Goal: Register for event/course

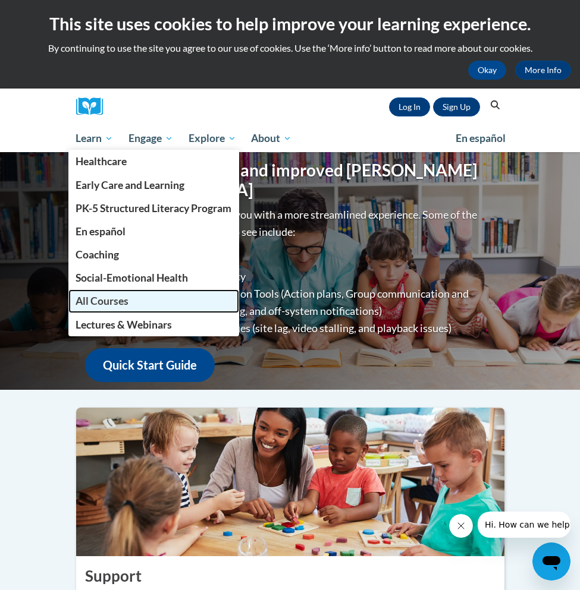
click at [118, 298] on span "All Courses" at bounding box center [101, 301] width 53 height 12
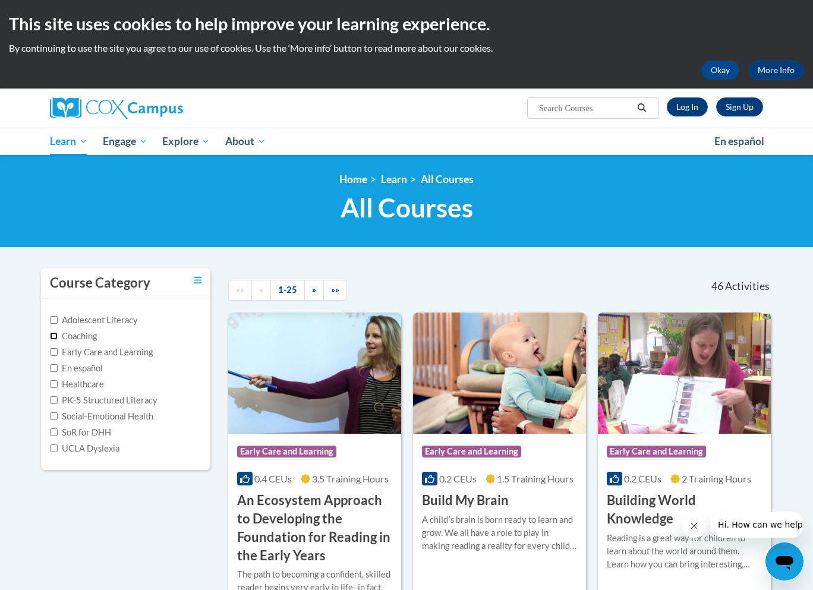
click at [53, 333] on input "Coaching" at bounding box center [54, 336] width 8 height 8
checkbox input "true"
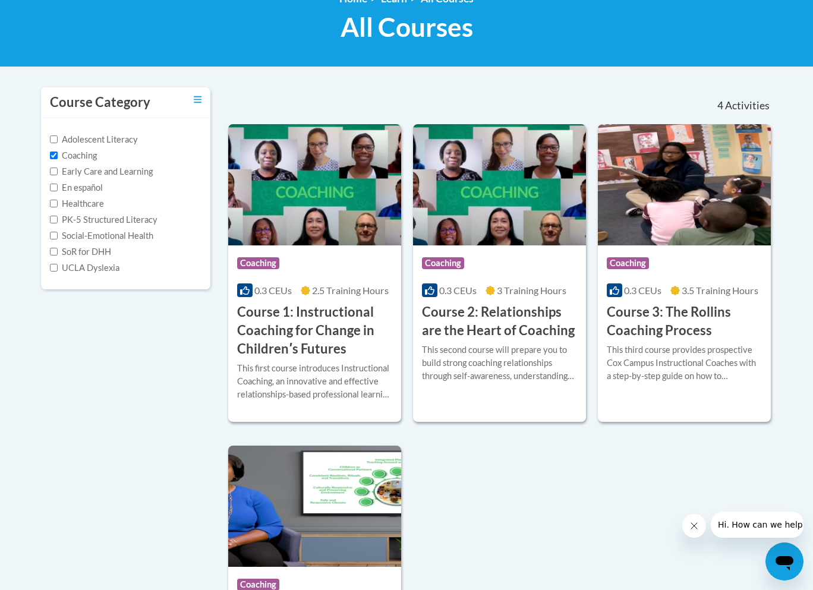
scroll to position [190, 0]
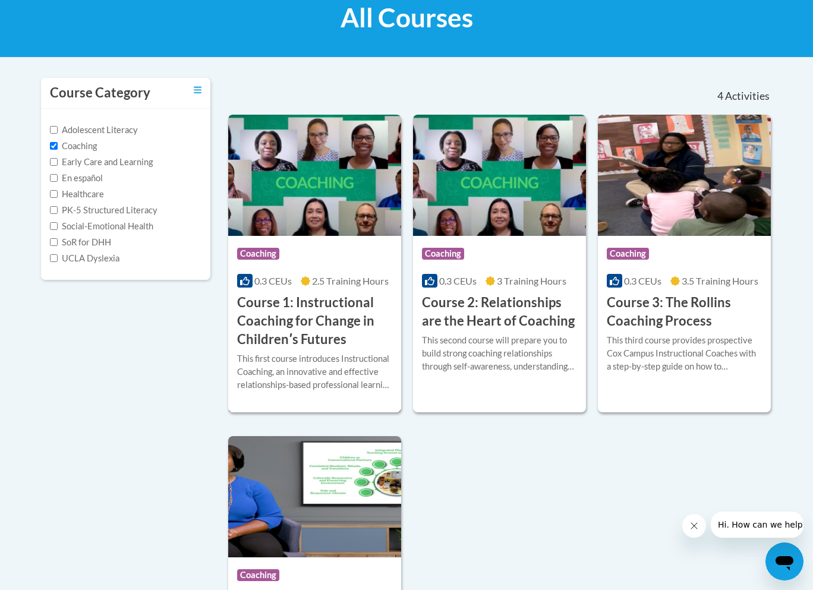
click at [326, 314] on h3 "Course 1: Instructional Coaching for Change in Childrenʹs Futures" at bounding box center [314, 321] width 155 height 55
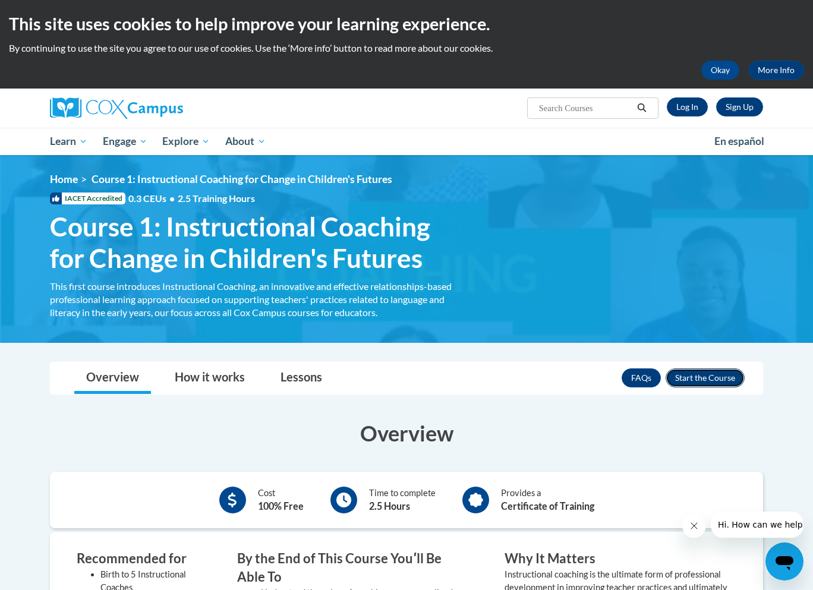
click at [710, 379] on button "Enroll" at bounding box center [705, 378] width 79 height 19
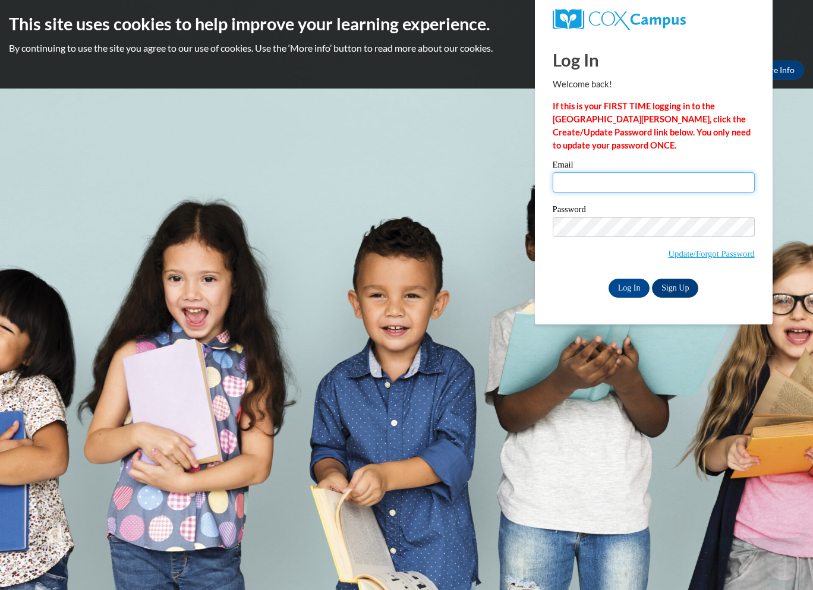
type input "cami.behrens@traverschool.org"
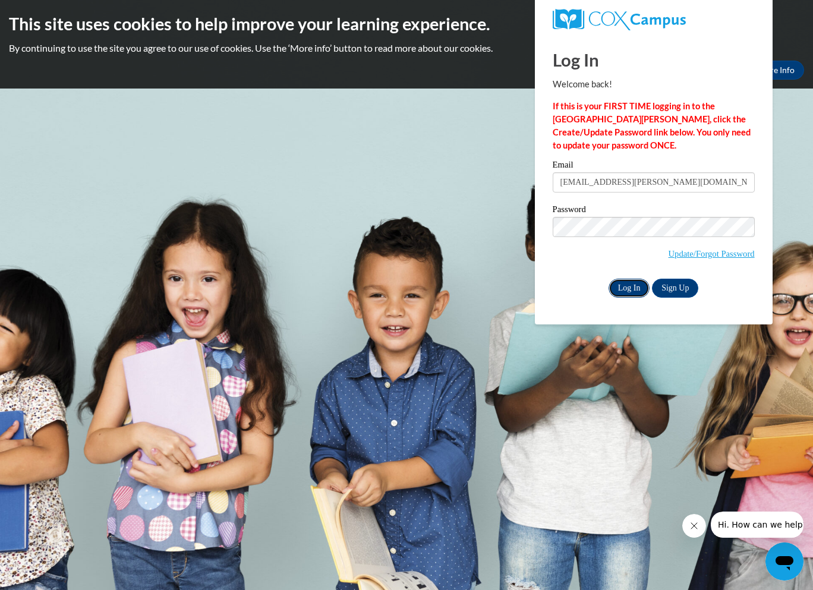
click at [637, 285] on input "Log In" at bounding box center [630, 288] width 42 height 19
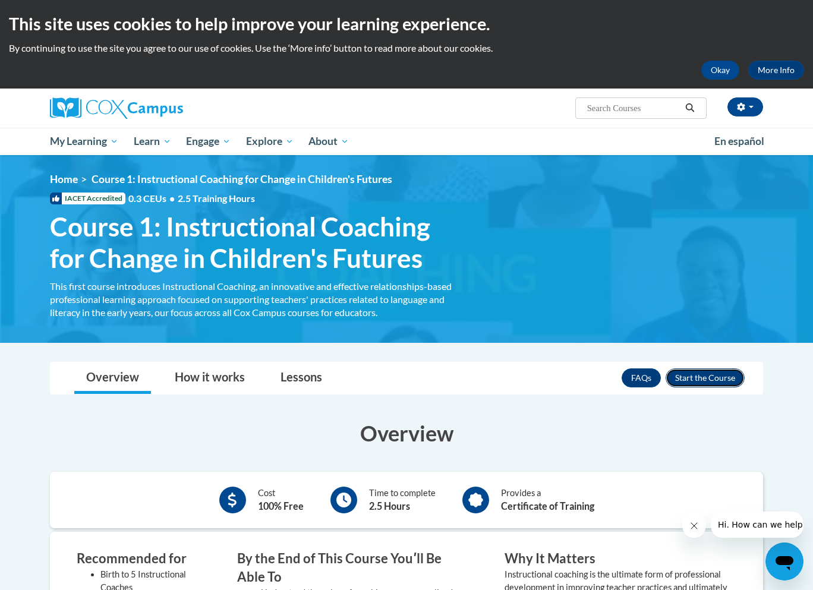
click at [697, 375] on button "Enroll" at bounding box center [705, 378] width 79 height 19
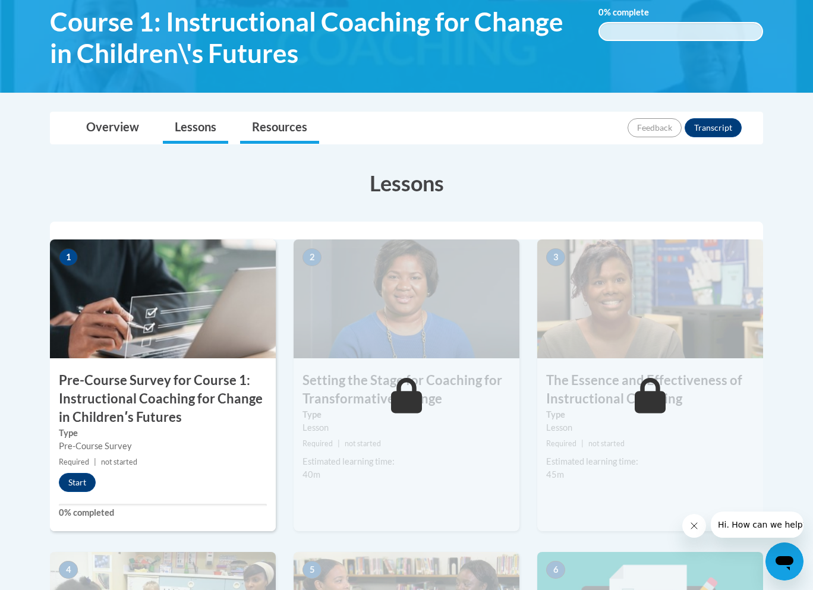
scroll to position [204, 0]
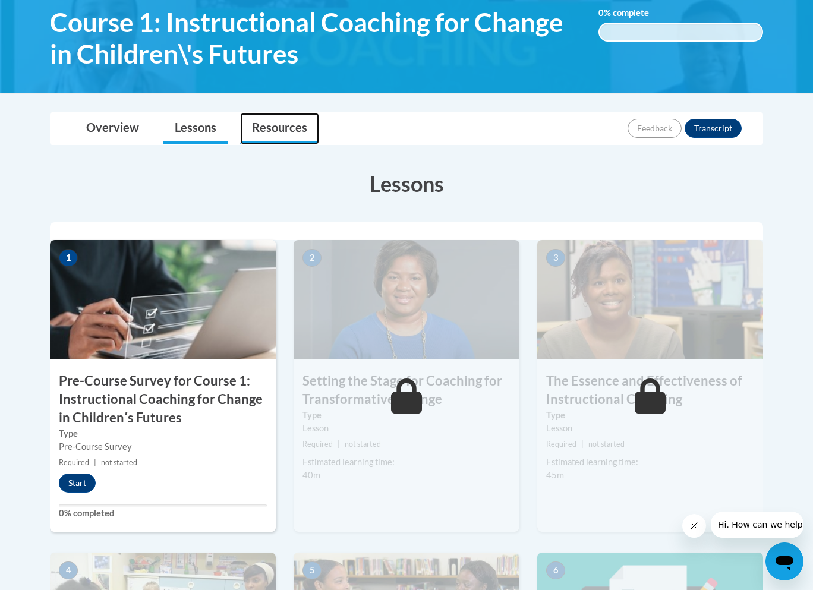
click at [273, 131] on link "Resources" at bounding box center [279, 129] width 79 height 32
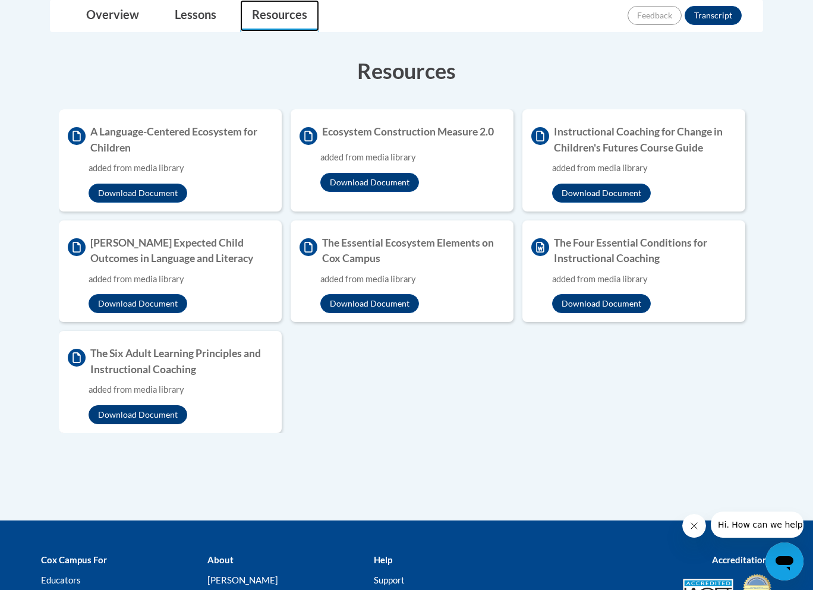
scroll to position [319, 0]
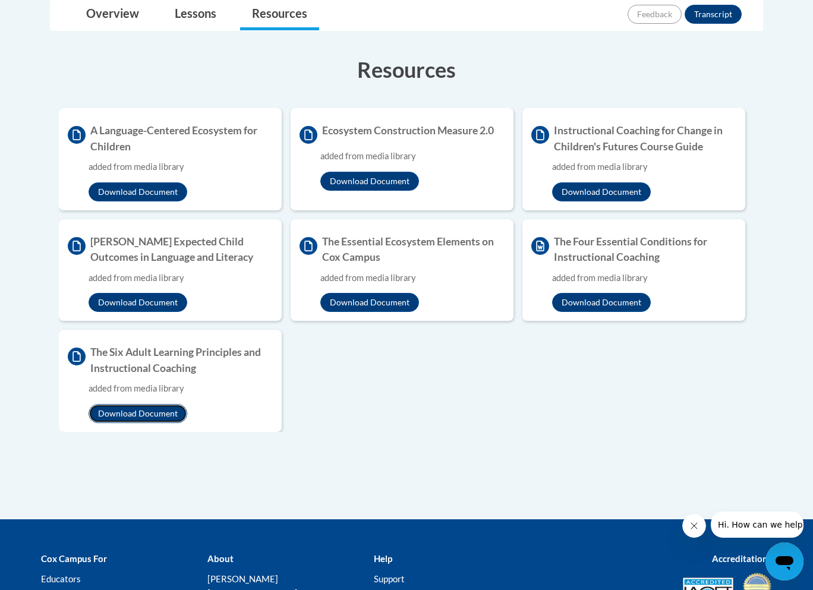
click at [156, 411] on button "Download Document" at bounding box center [138, 413] width 99 height 19
